Goal: Information Seeking & Learning: Learn about a topic

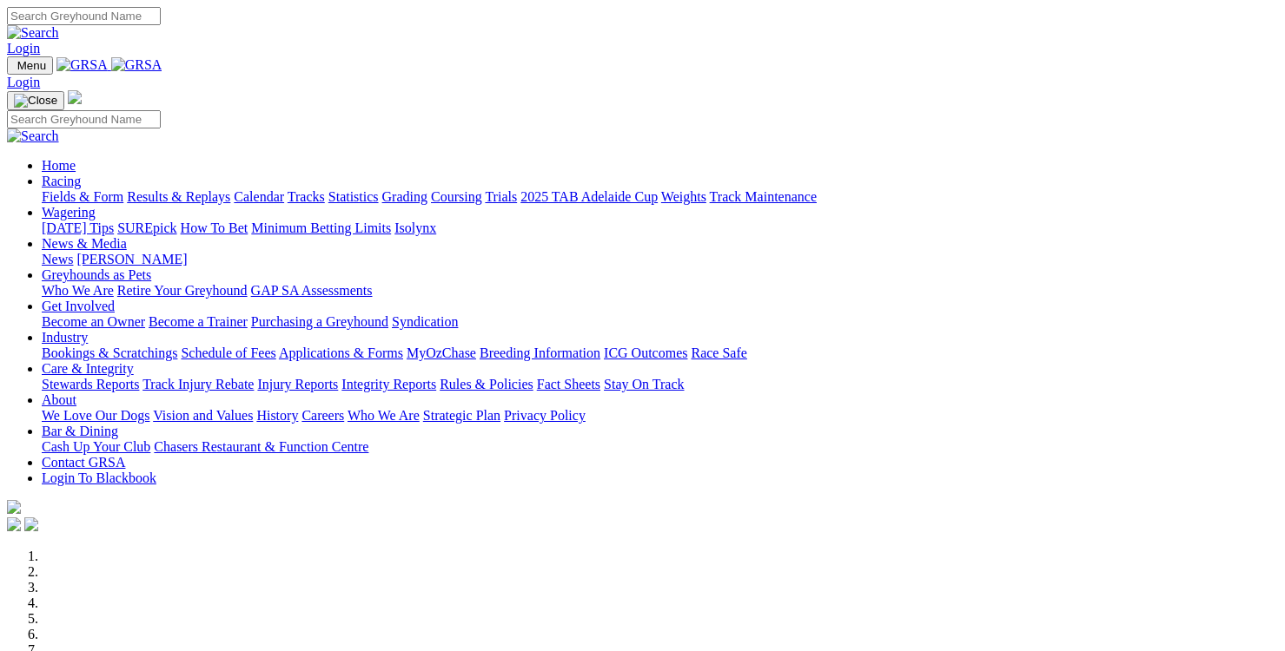
scroll to position [388, 0]
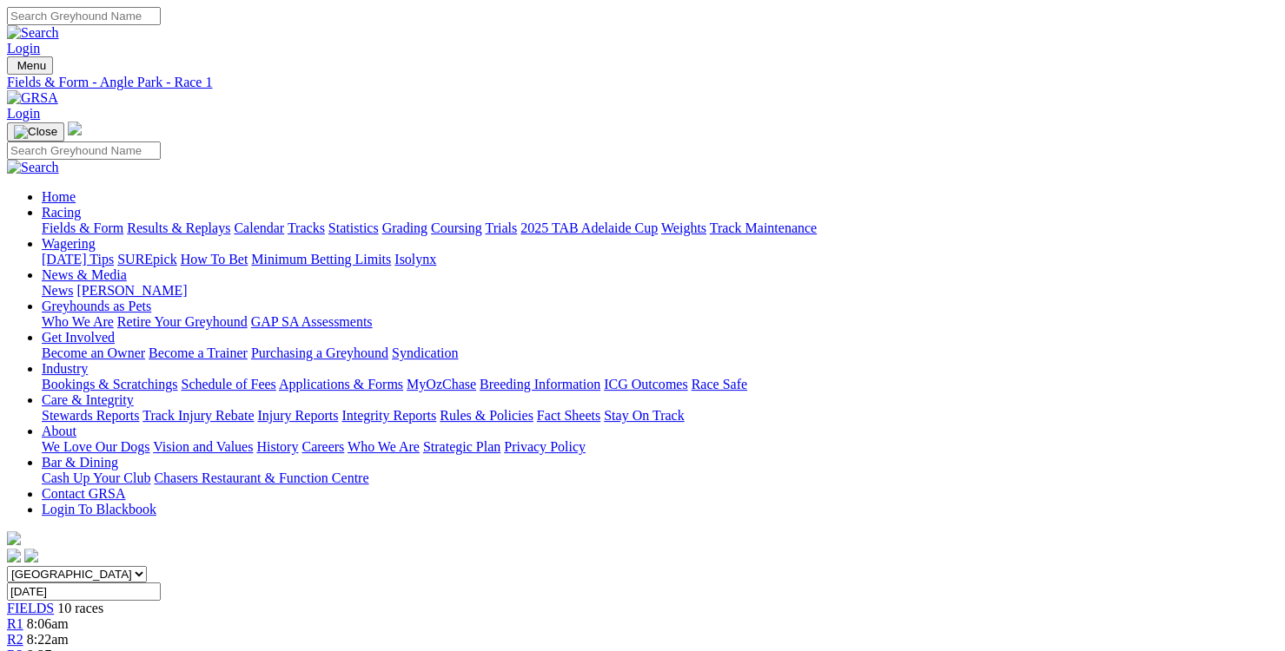
click at [360, 632] on div "R2 8:22am" at bounding box center [642, 640] width 1271 height 16
click at [23, 648] on link "R3" at bounding box center [15, 655] width 17 height 15
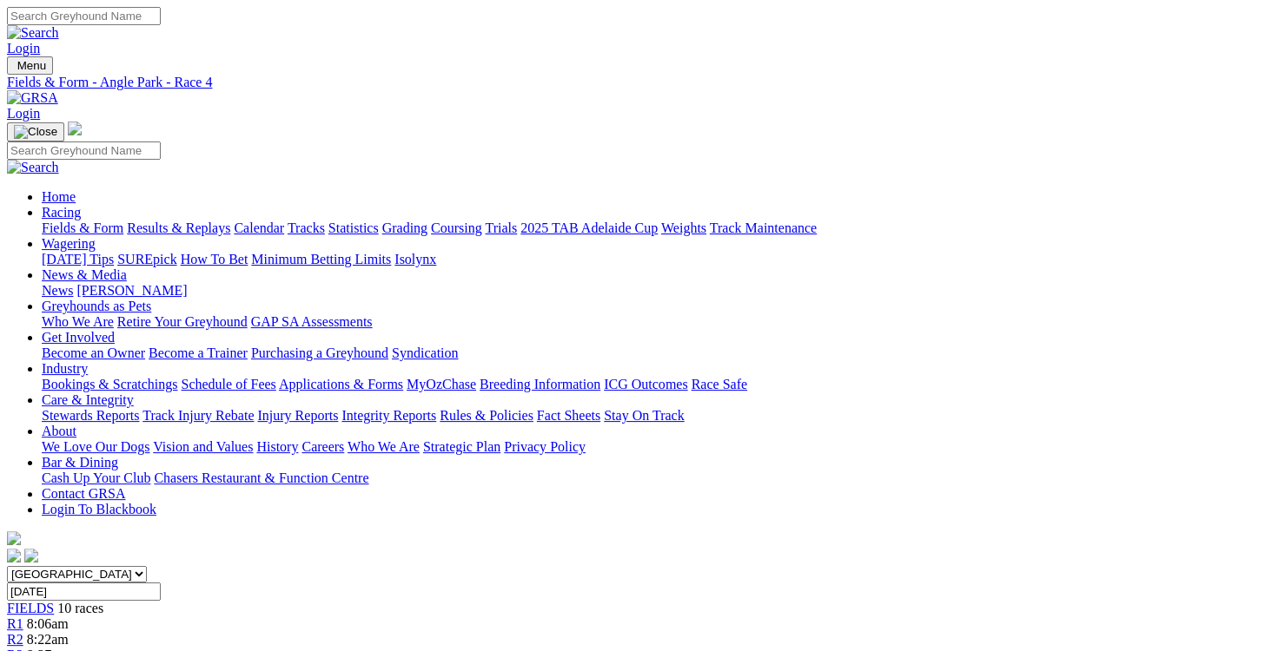
scroll to position [1, 0]
click at [23, 647] on span "R3" at bounding box center [15, 654] width 17 height 15
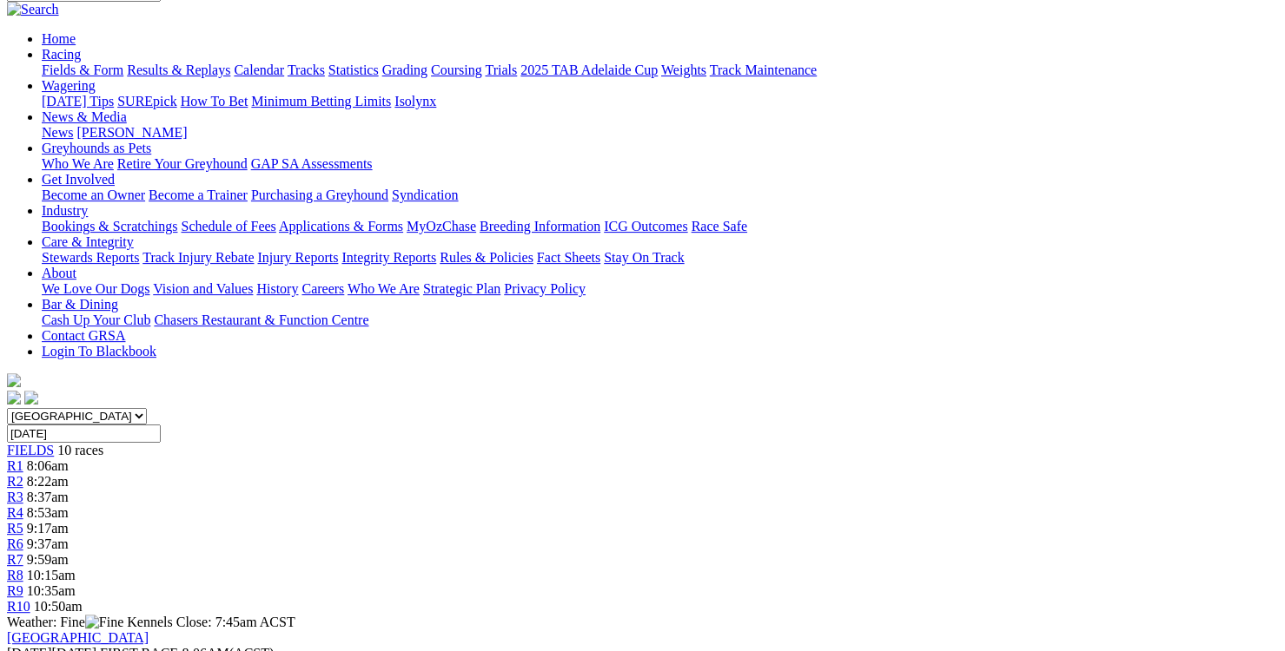
scroll to position [163, 0]
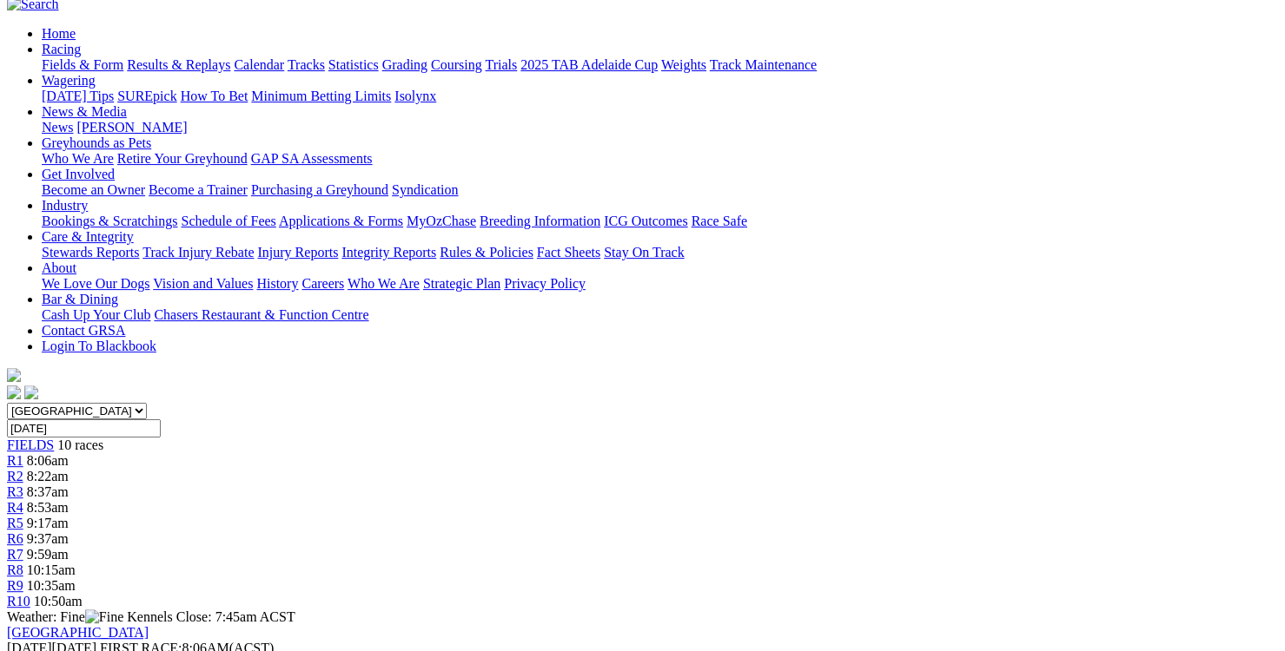
click at [23, 516] on link "R5" at bounding box center [15, 523] width 17 height 15
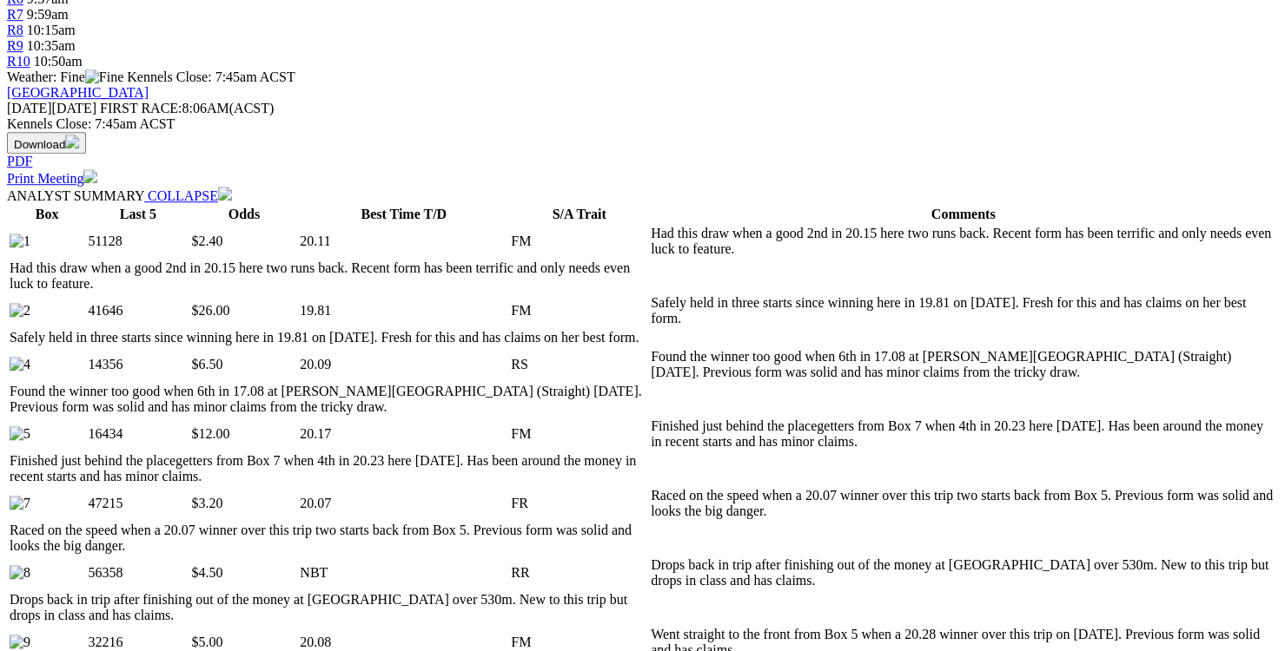
scroll to position [705, 0]
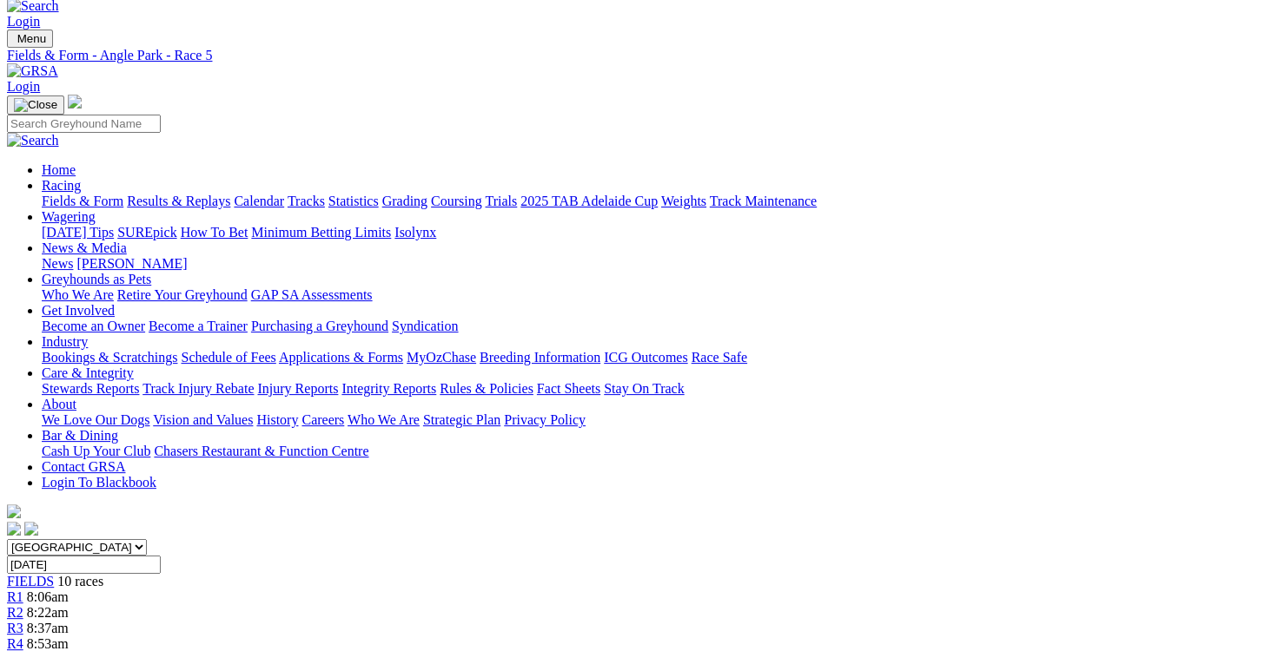
scroll to position [23, 0]
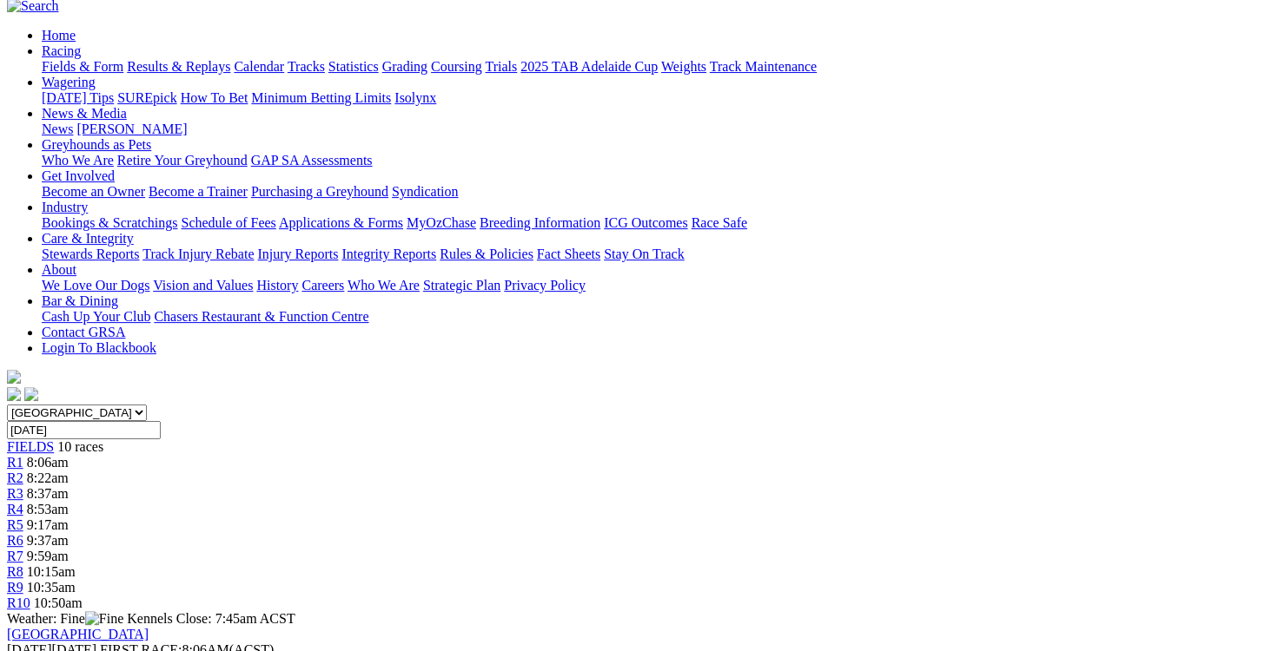
scroll to position [162, 0]
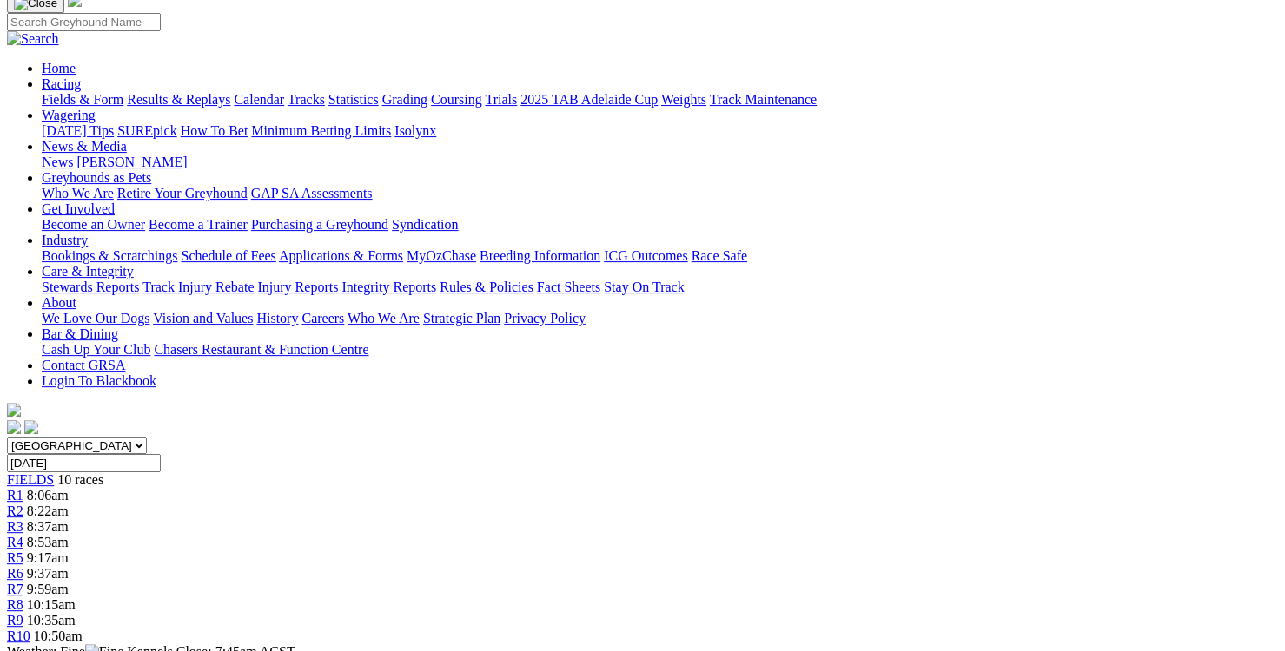
scroll to position [0, 0]
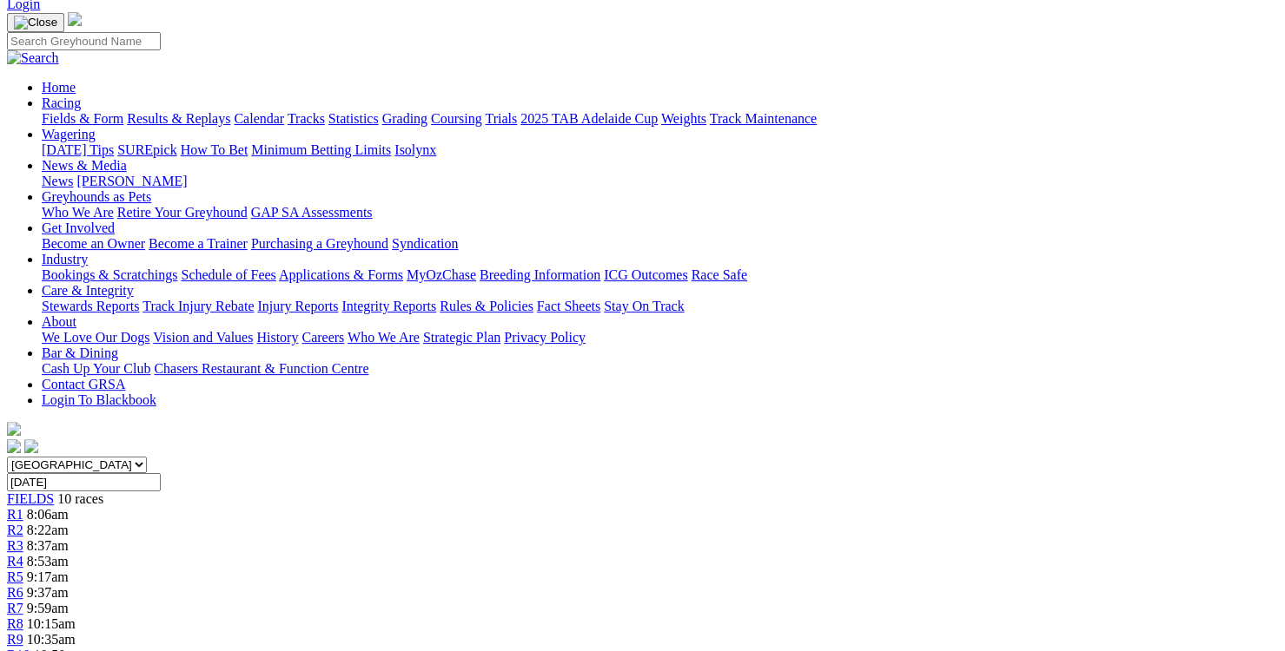
scroll to position [112, 0]
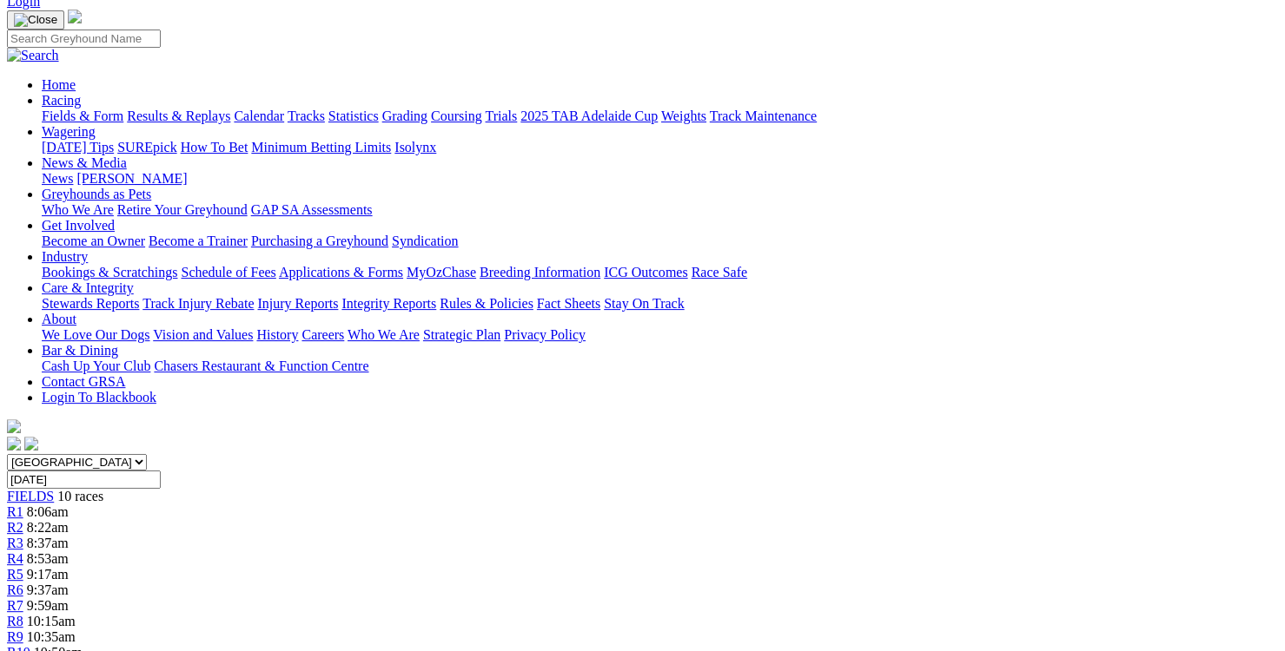
drag, startPoint x: 450, startPoint y: 538, endPoint x: 671, endPoint y: 537, distance: 220.6
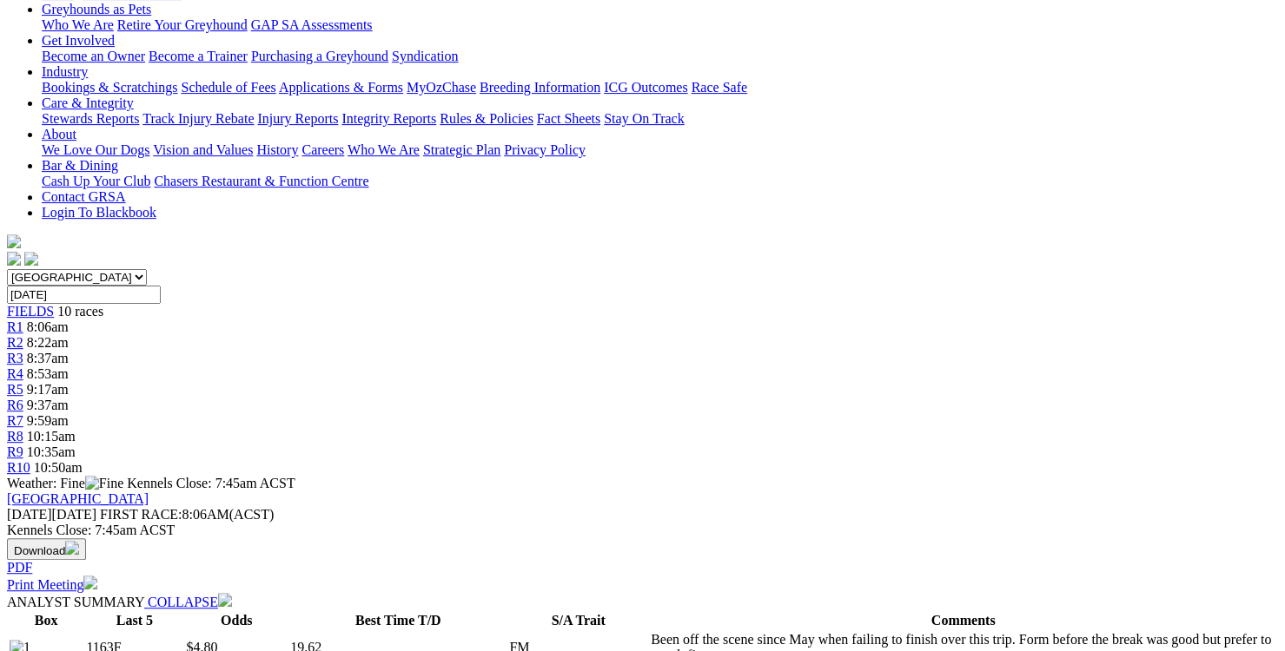
scroll to position [294, 0]
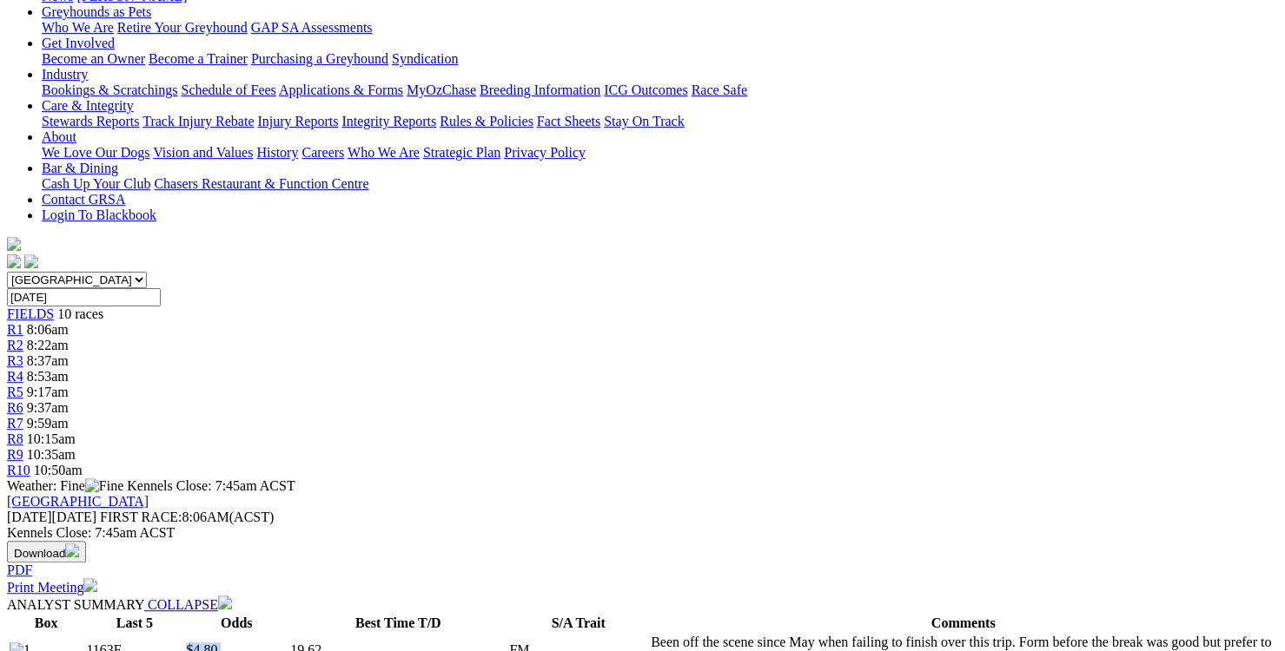
drag, startPoint x: 218, startPoint y: 201, endPoint x: 291, endPoint y: 207, distance: 73.2
click at [291, 634] on tr "1163F $4.80 19.62 FM Been off the scene since May when failing to finish over t…" at bounding box center [642, 650] width 1267 height 33
click at [155, 634] on td "1163F" at bounding box center [134, 650] width 98 height 33
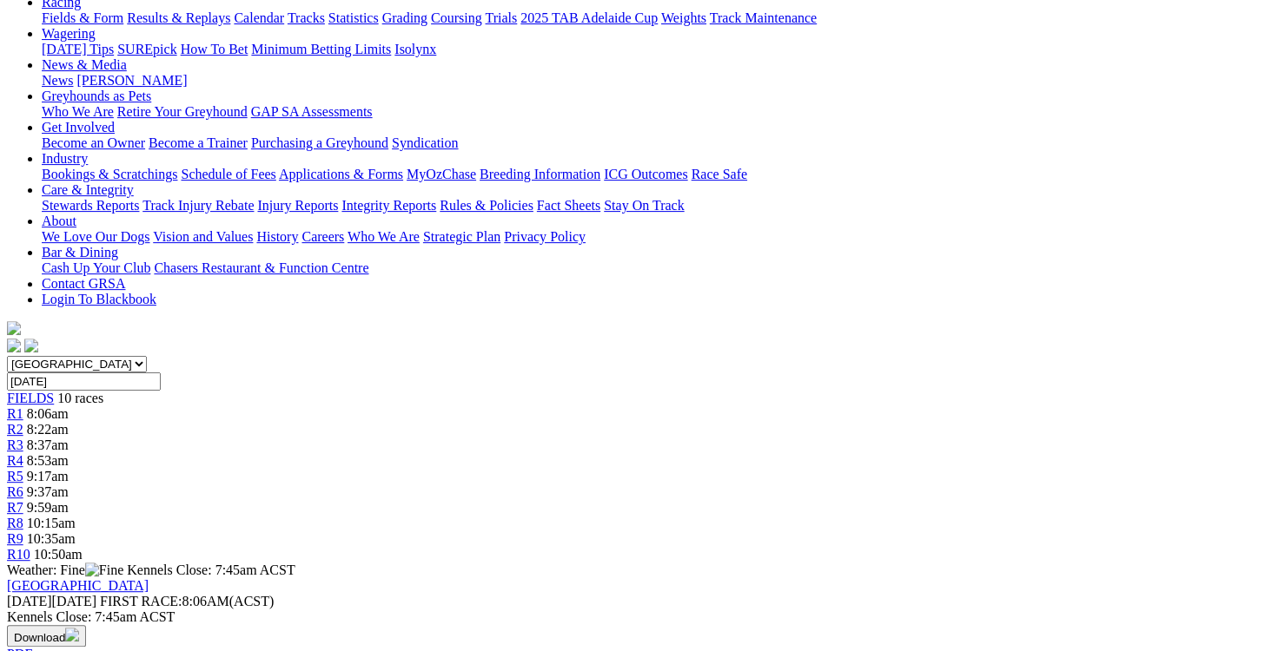
scroll to position [0, 0]
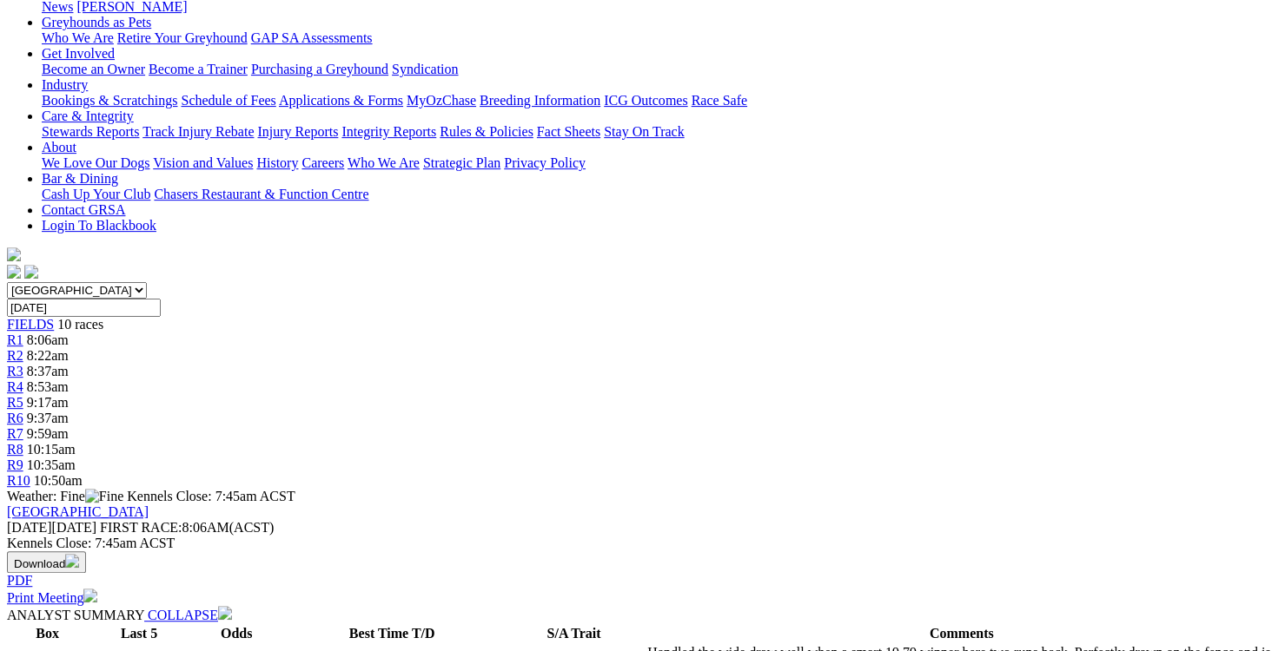
scroll to position [285, 0]
